Goal: Transaction & Acquisition: Download file/media

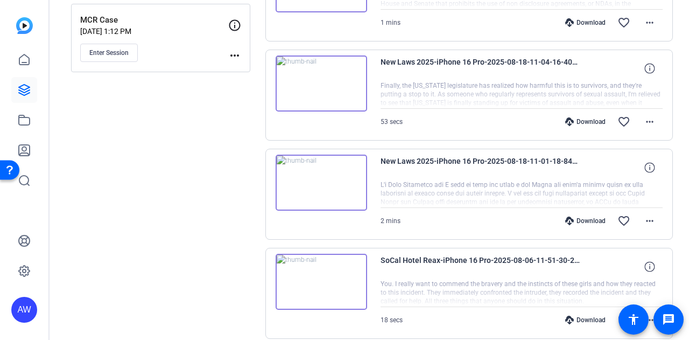
scroll to position [393, 0]
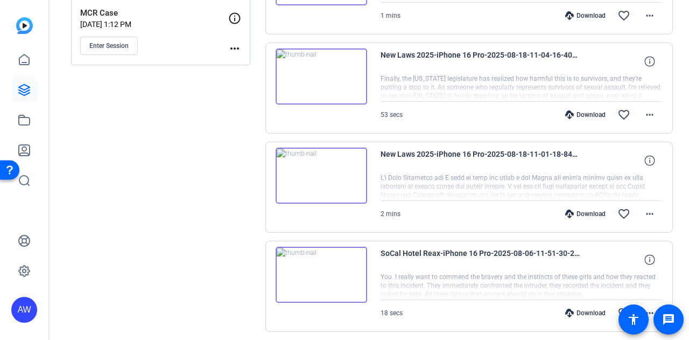
click at [582, 211] on div "Download" at bounding box center [585, 213] width 51 height 9
click at [580, 110] on div "Download" at bounding box center [585, 114] width 51 height 9
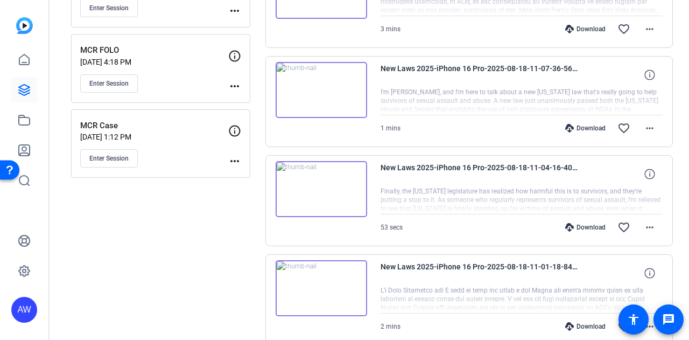
scroll to position [279, 0]
click at [581, 128] on div "Download" at bounding box center [585, 128] width 51 height 9
click at [580, 28] on div "Download" at bounding box center [585, 29] width 51 height 9
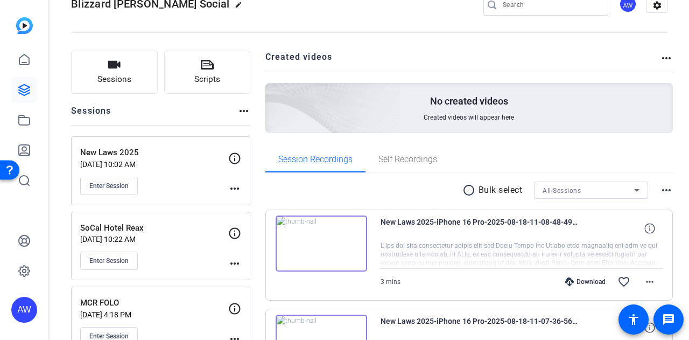
scroll to position [20, 0]
